Goal: Communication & Community: Answer question/provide support

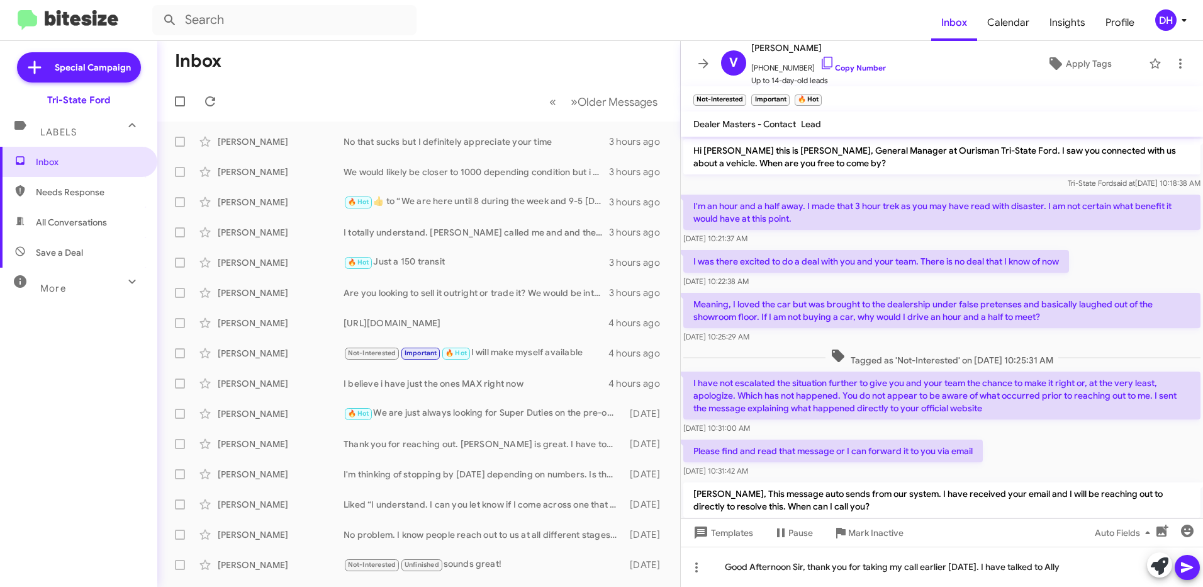
click at [430, 82] on mat-toolbar-row "« Previous » Next Older Messages" at bounding box center [418, 101] width 523 height 40
click at [402, 84] on mat-toolbar-row "« Previous » Next Older Messages" at bounding box center [418, 101] width 523 height 40
click at [1089, 561] on div "Good Afternoon Sir, thank you for taking my call earlier [DATE]. I have talked …" at bounding box center [942, 566] width 522 height 40
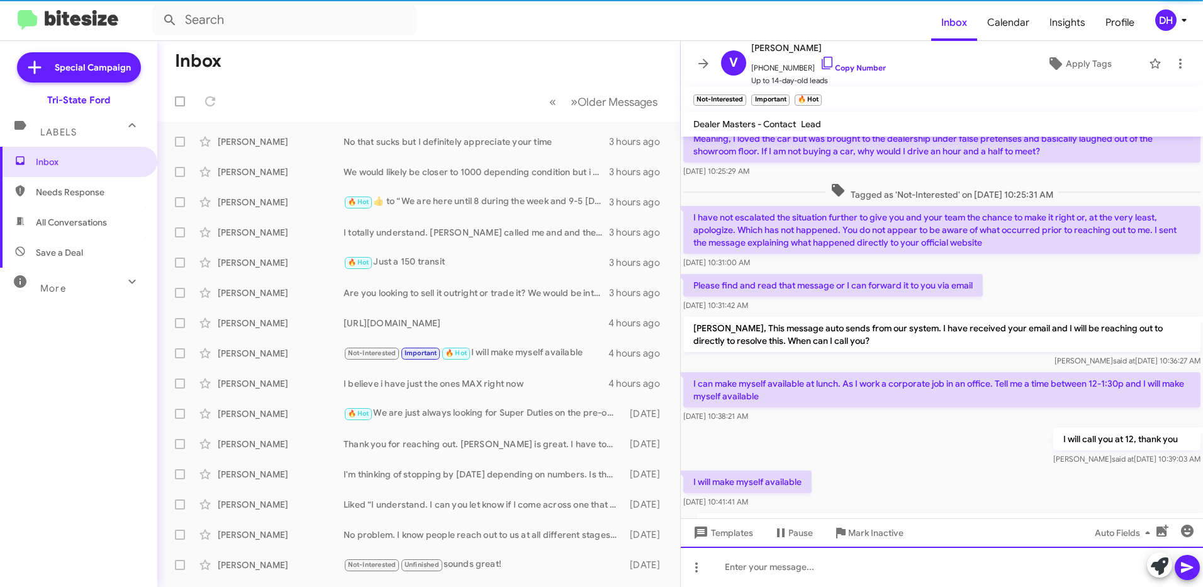
scroll to position [239, 0]
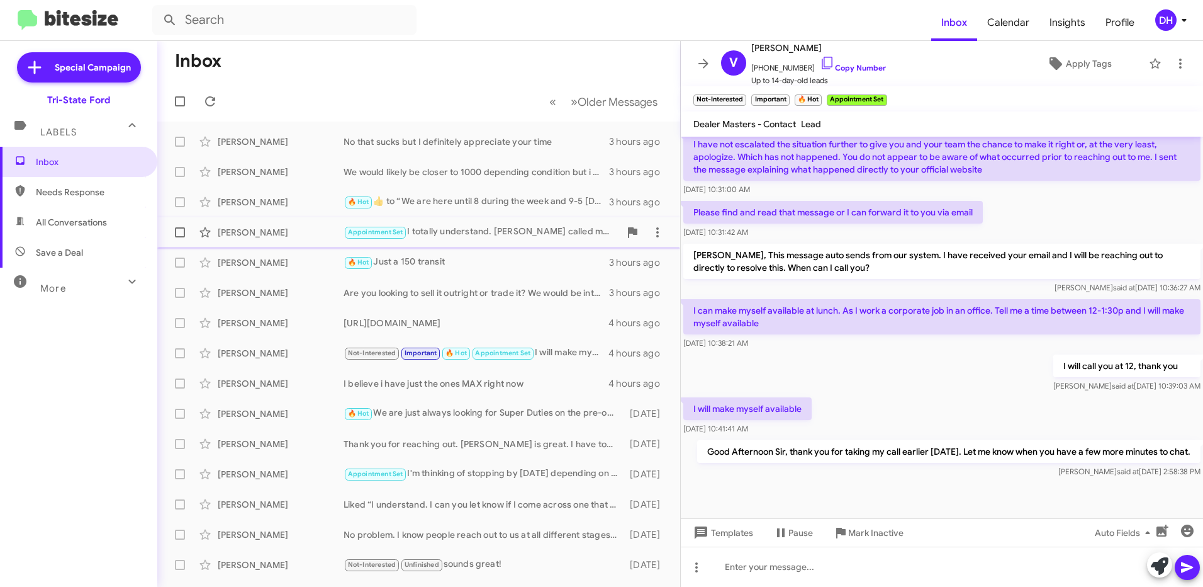
click at [269, 229] on div "[PERSON_NAME]" at bounding box center [281, 232] width 126 height 13
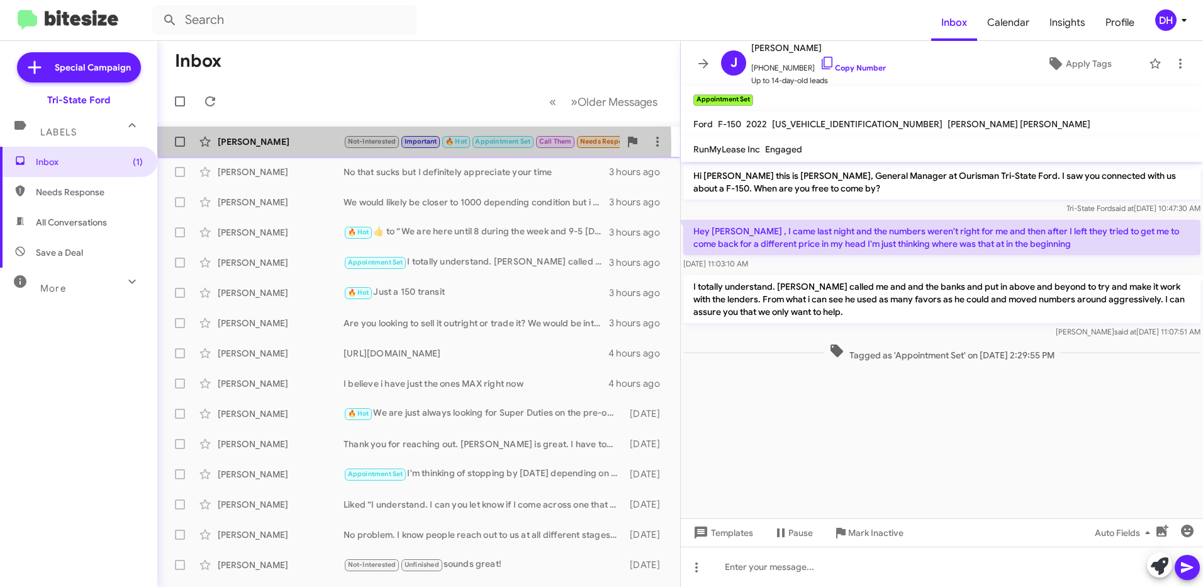
click at [264, 146] on div "[PERSON_NAME]" at bounding box center [281, 141] width 126 height 13
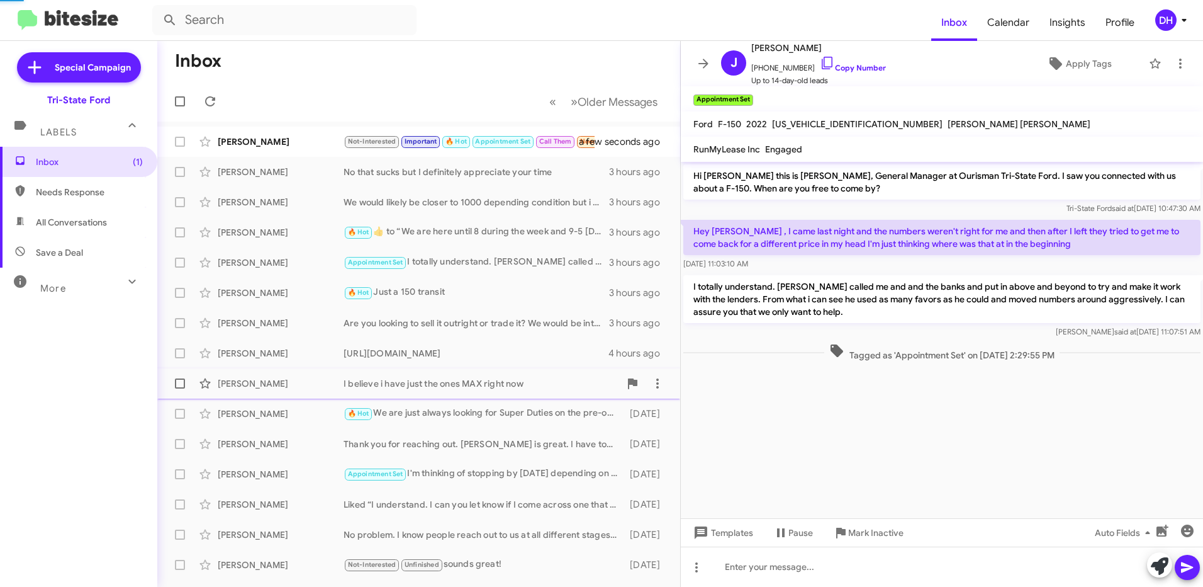
scroll to position [311, 0]
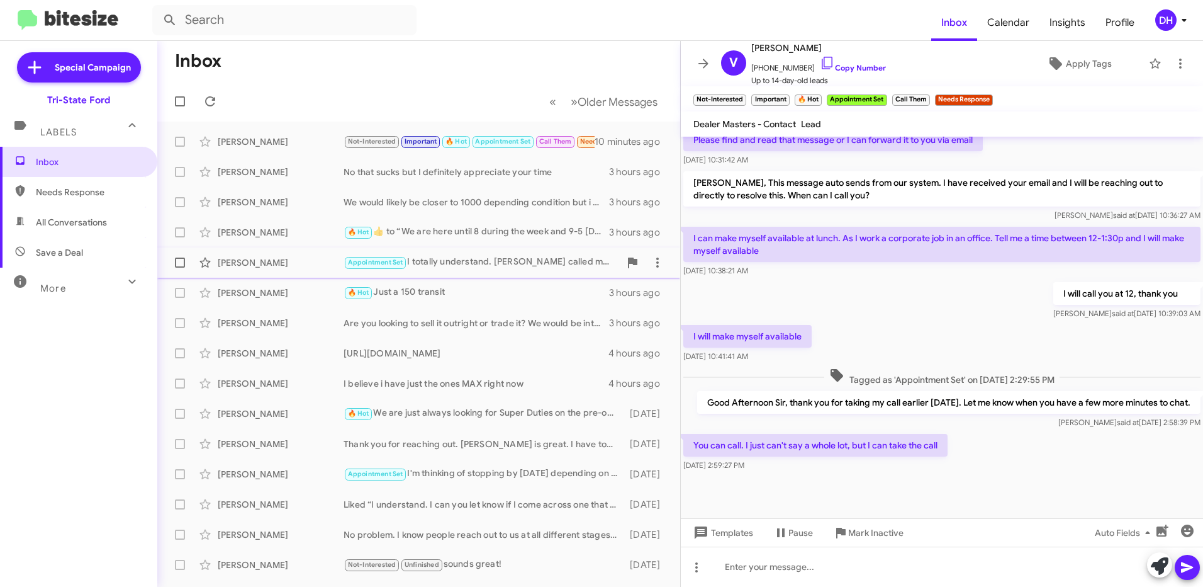
click at [255, 267] on div "[PERSON_NAME]" at bounding box center [281, 262] width 126 height 13
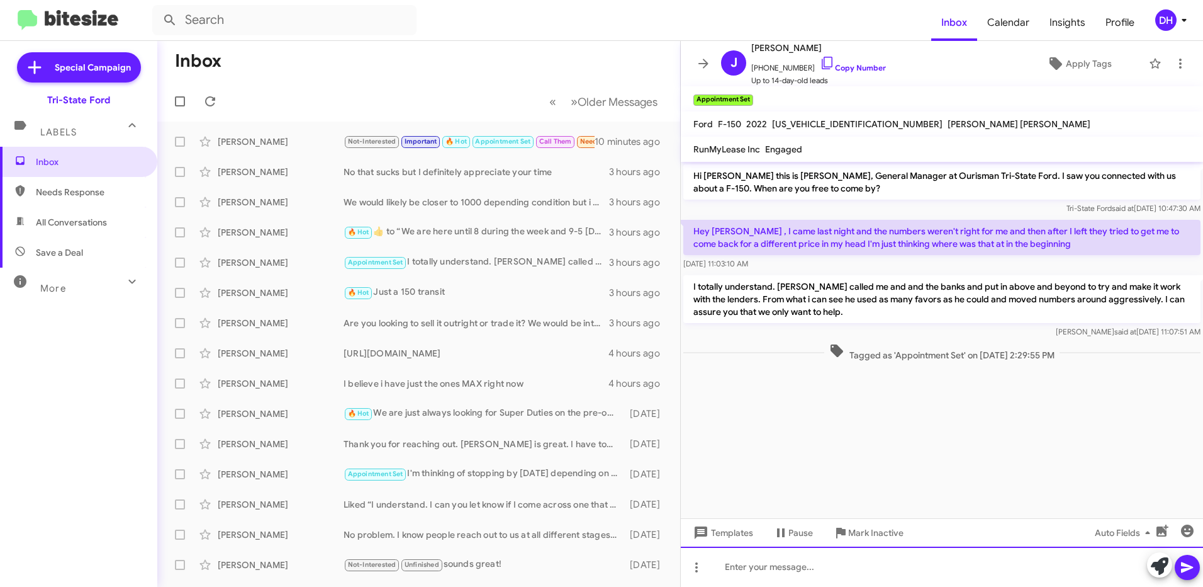
click at [793, 568] on div at bounding box center [942, 566] width 522 height 40
drag, startPoint x: 753, startPoint y: 556, endPoint x: 748, endPoint y: 563, distance: 9.1
click at [752, 558] on div at bounding box center [942, 566] width 522 height 40
click at [738, 575] on div at bounding box center [942, 566] width 522 height 40
click at [762, 570] on div at bounding box center [942, 566] width 522 height 40
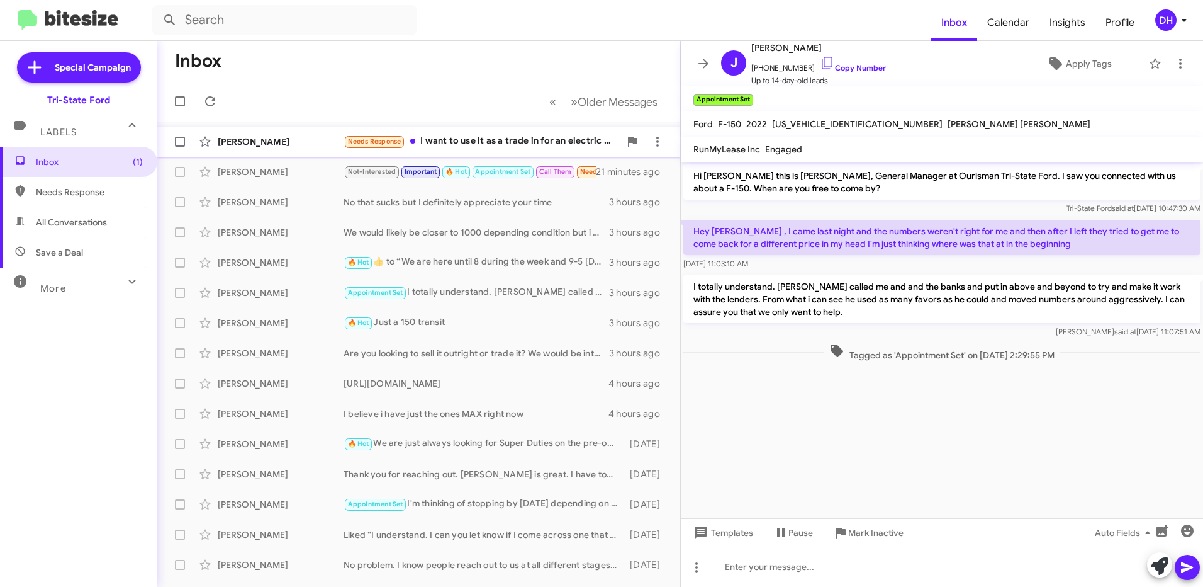
click at [510, 143] on div "Needs Response I want to use it as a trade in for an electric or hybrid. Where …" at bounding box center [482, 141] width 276 height 14
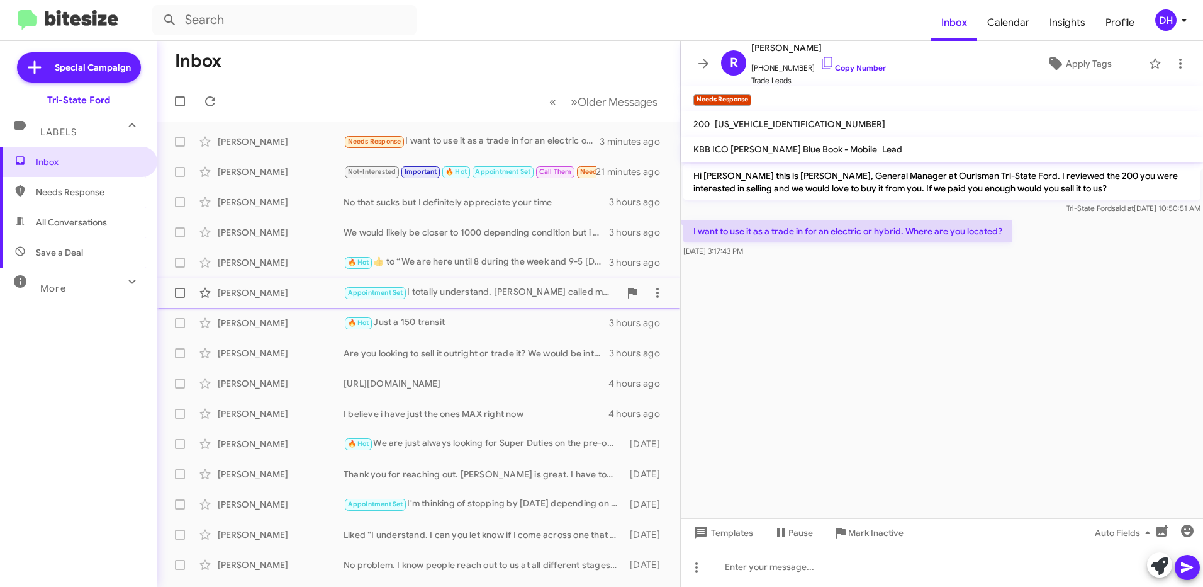
click at [432, 292] on div "Appointment Set I totally understand. [PERSON_NAME] called me and and the banks…" at bounding box center [482, 292] width 276 height 14
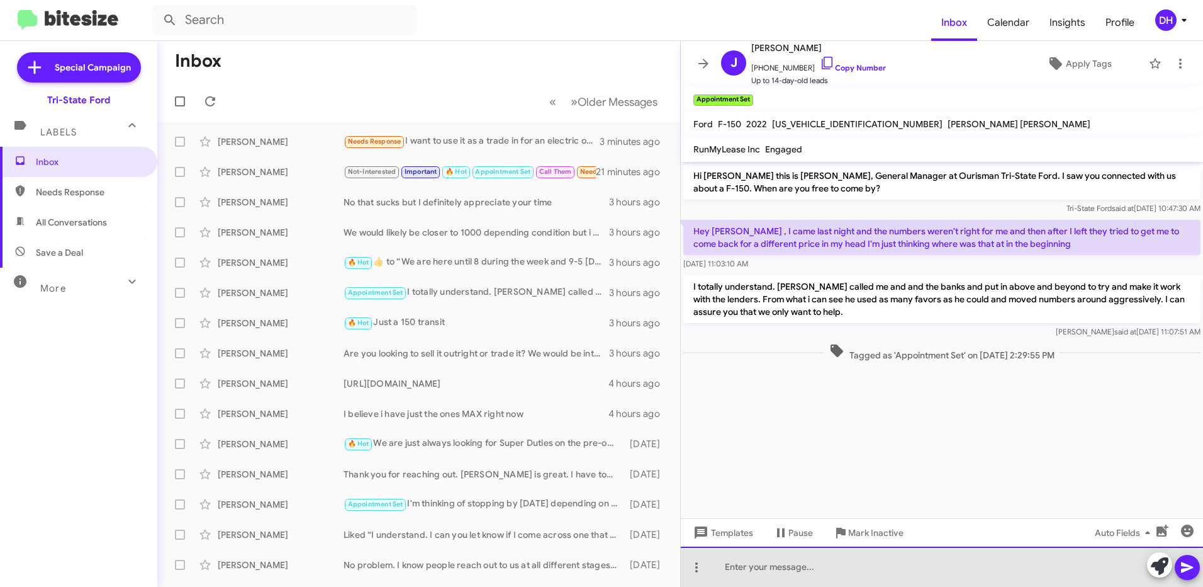
click at [790, 568] on div at bounding box center [942, 566] width 522 height 40
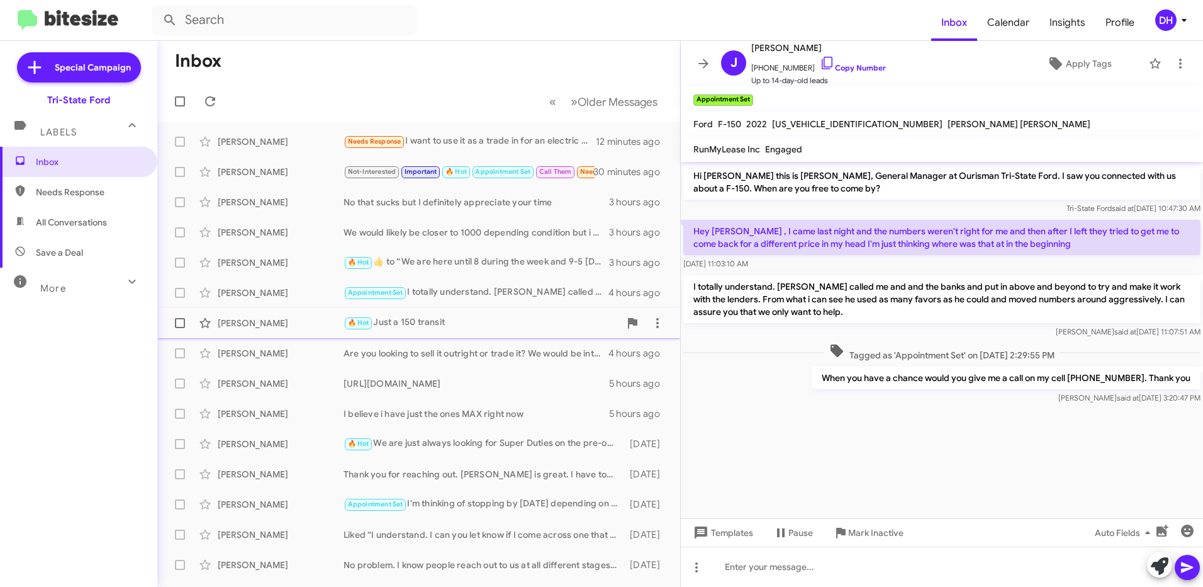
click at [428, 317] on div "🔥 Hot Just a 150 transit" at bounding box center [482, 322] width 276 height 14
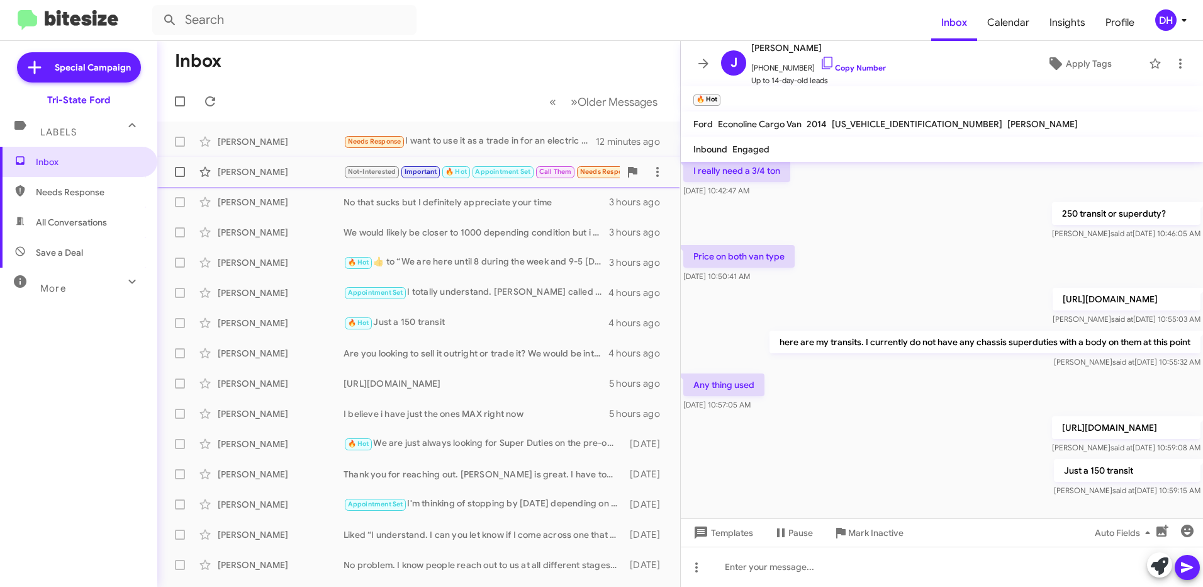
click at [288, 171] on div "[PERSON_NAME]" at bounding box center [281, 172] width 126 height 13
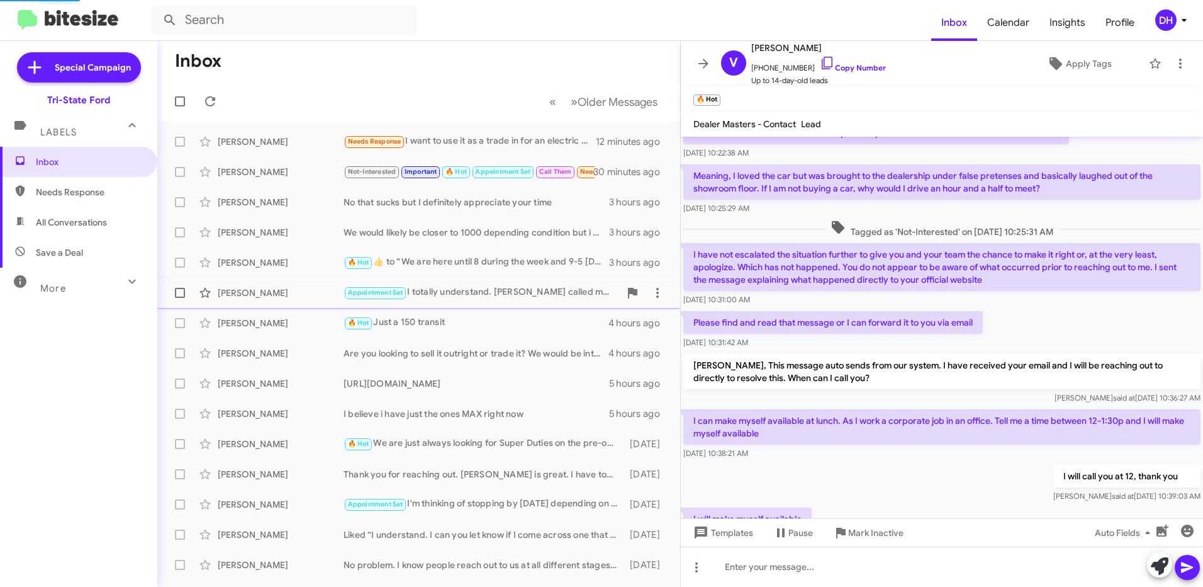
scroll to position [311, 0]
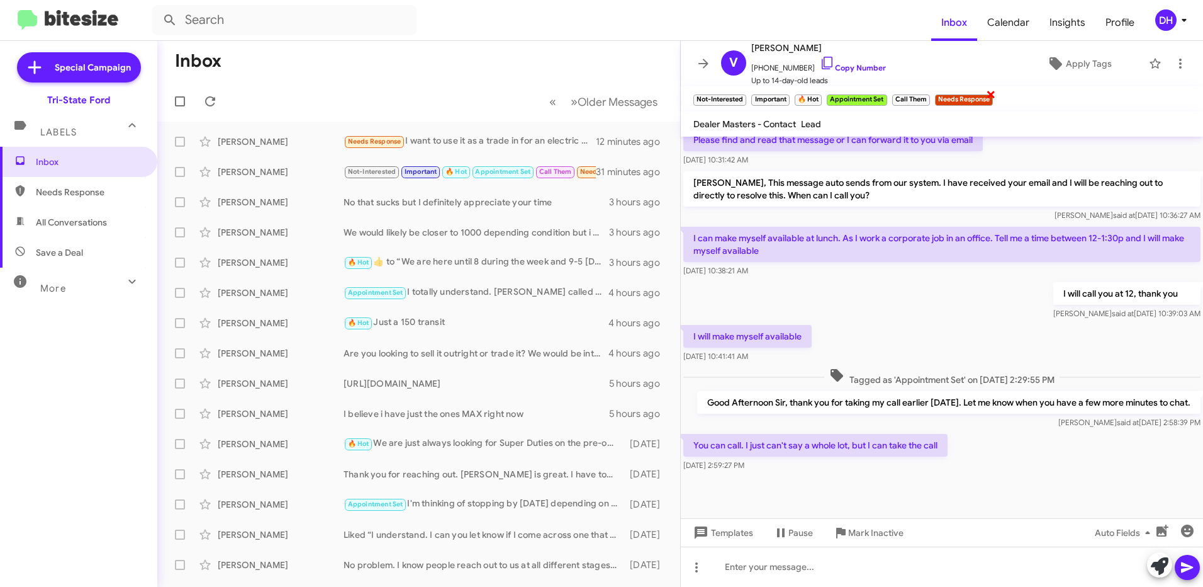
click at [992, 93] on span "×" at bounding box center [991, 93] width 10 height 15
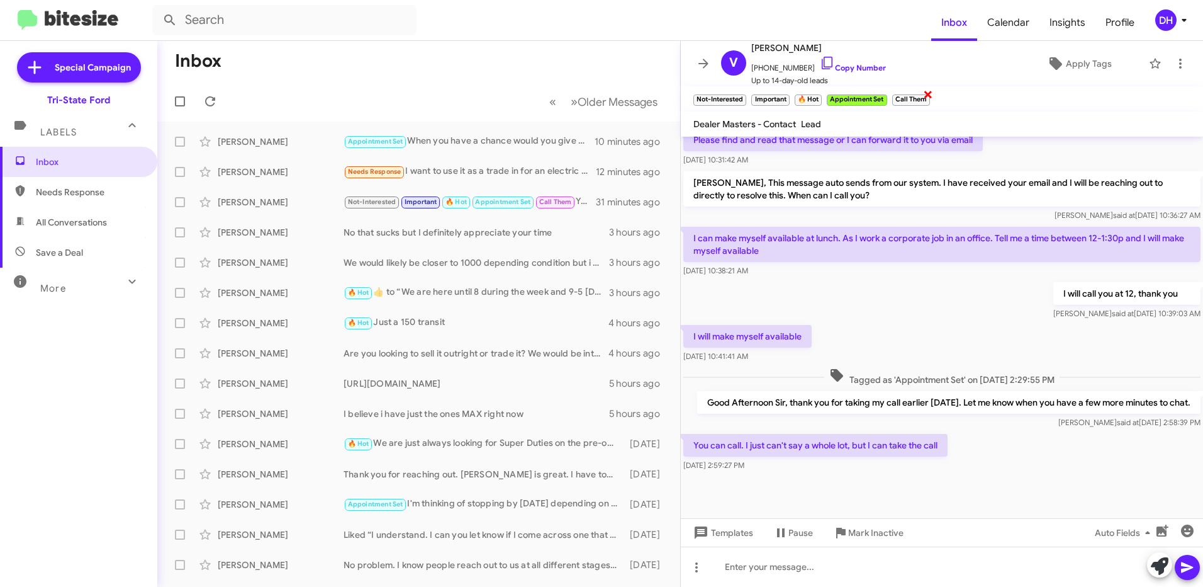
click at [930, 94] on span "×" at bounding box center [928, 93] width 10 height 15
click at [857, 102] on small "Appointment Set" at bounding box center [857, 99] width 60 height 11
click at [1176, 64] on icon at bounding box center [1180, 63] width 15 height 15
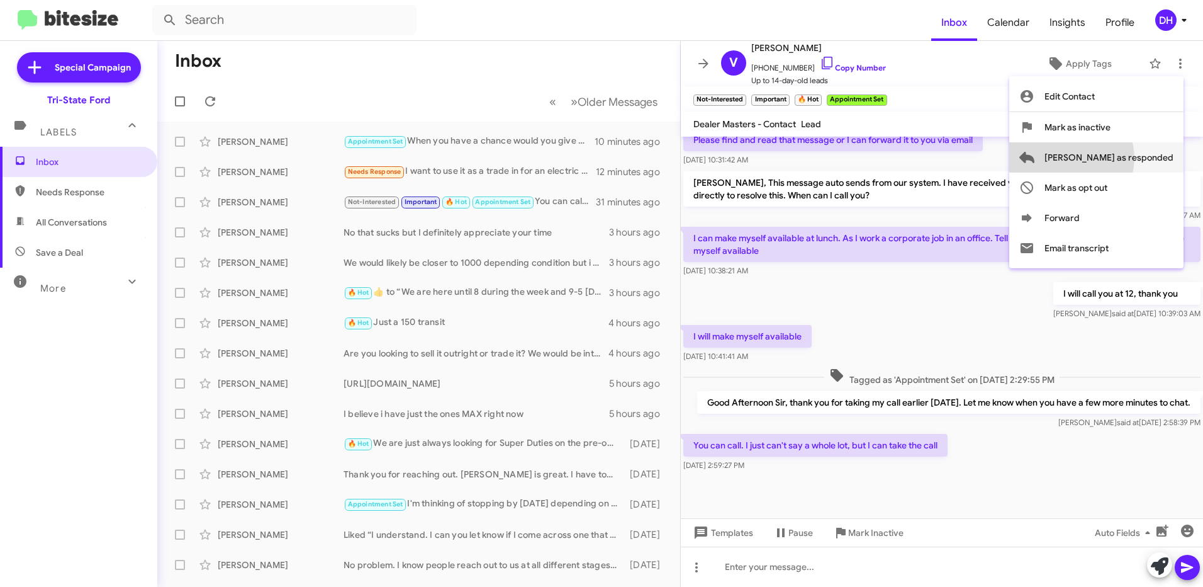
click at [1121, 158] on span "[PERSON_NAME] as responded" at bounding box center [1109, 157] width 129 height 30
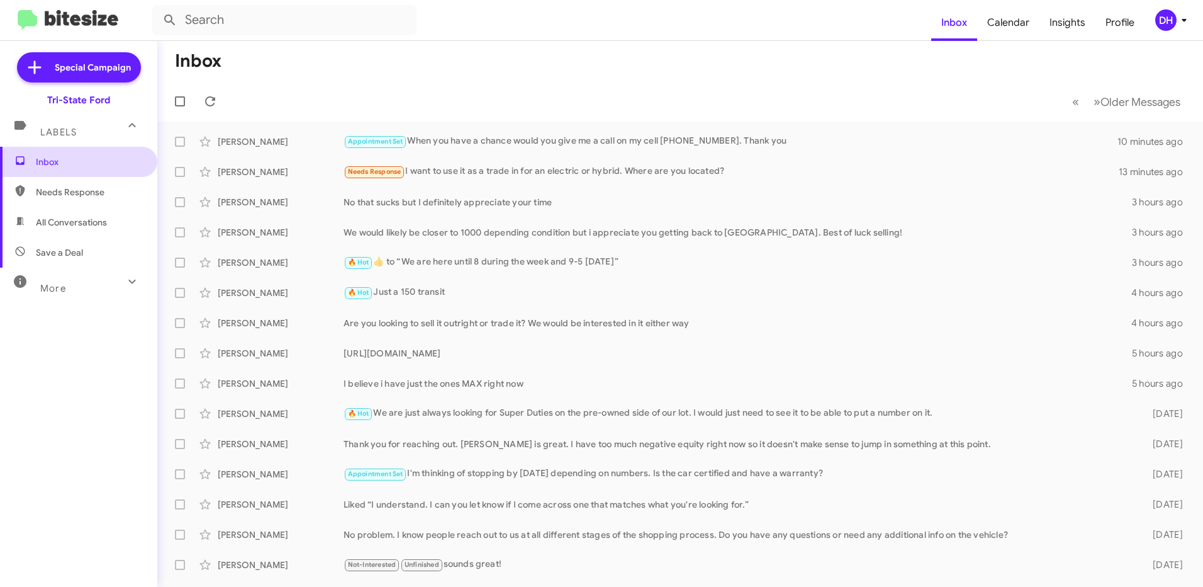
click at [42, 163] on span "Inbox" at bounding box center [89, 161] width 107 height 13
click at [644, 98] on mat-toolbar-row "« Previous » Next Older Messages" at bounding box center [680, 101] width 1046 height 40
click at [656, 104] on mat-toolbar-row "« Previous » Next Older Messages" at bounding box center [680, 101] width 1046 height 40
